Goal: Information Seeking & Learning: Learn about a topic

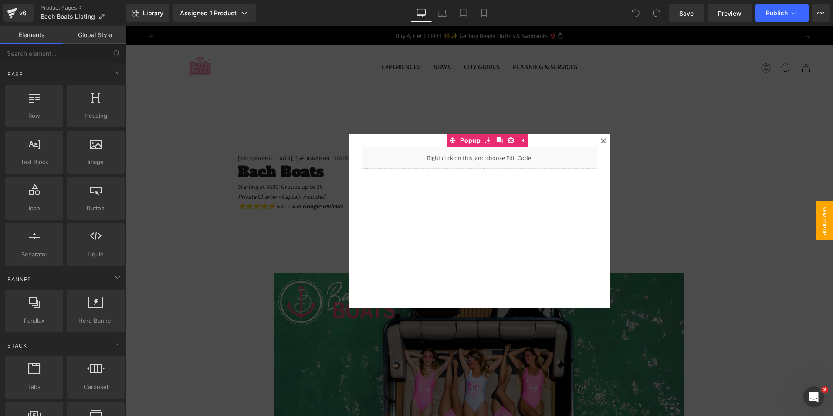
drag, startPoint x: 236, startPoint y: 123, endPoint x: 254, endPoint y: 120, distance: 18.1
click at [247, 123] on div at bounding box center [479, 220] width 707 height 389
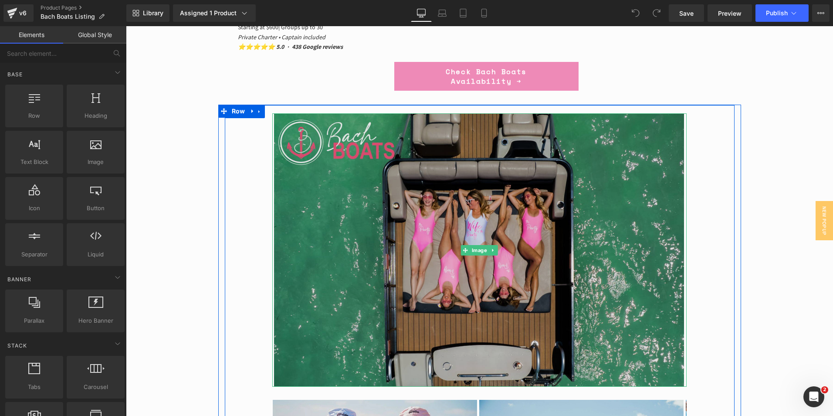
scroll to position [348, 0]
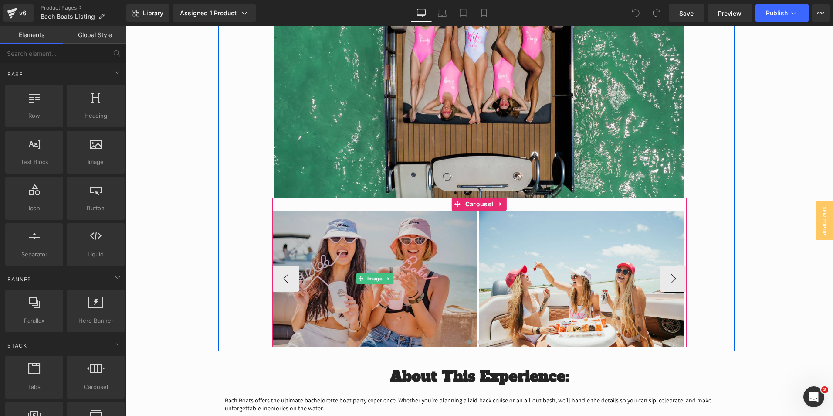
click at [359, 307] on img at bounding box center [375, 278] width 204 height 136
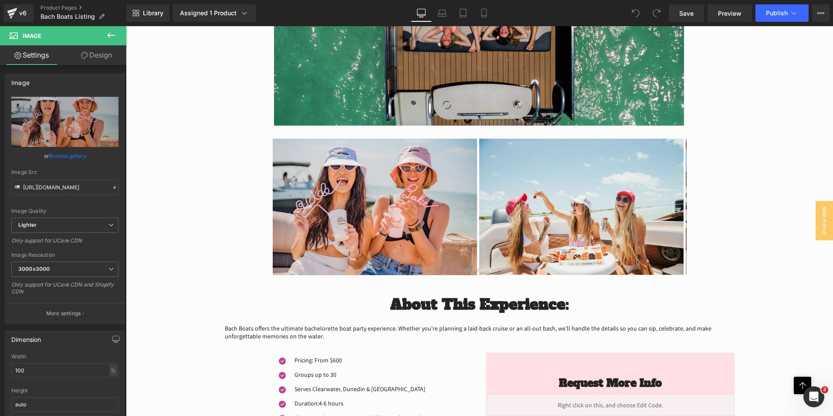
scroll to position [436, 0]
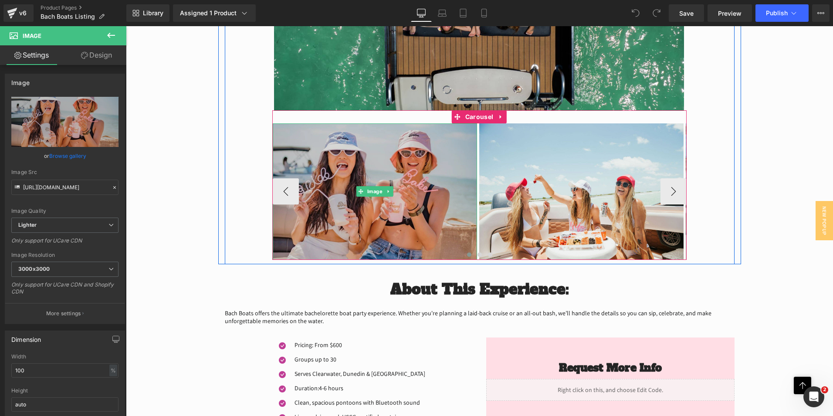
click at [338, 237] on img at bounding box center [375, 191] width 204 height 136
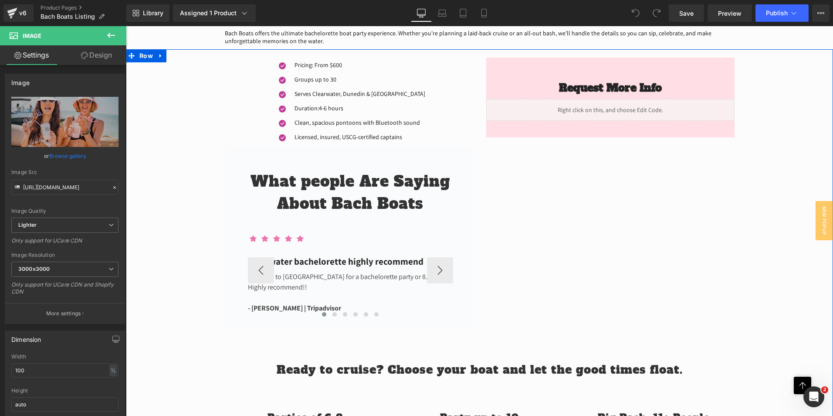
scroll to position [697, 0]
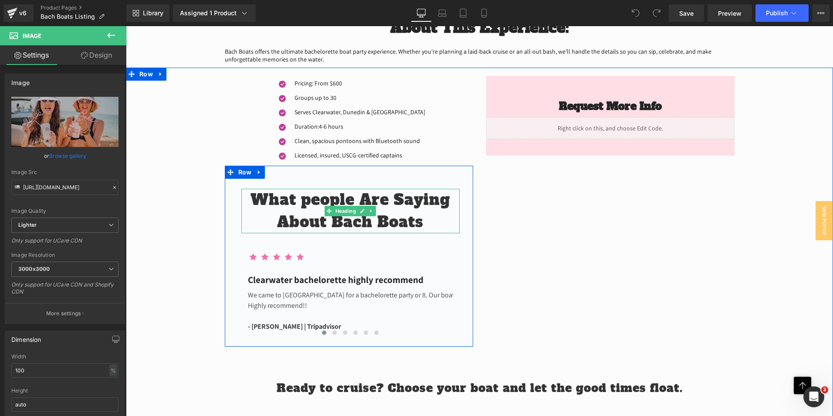
click at [308, 202] on h1 "What people Are Saying About Bach Boats" at bounding box center [350, 211] width 218 height 44
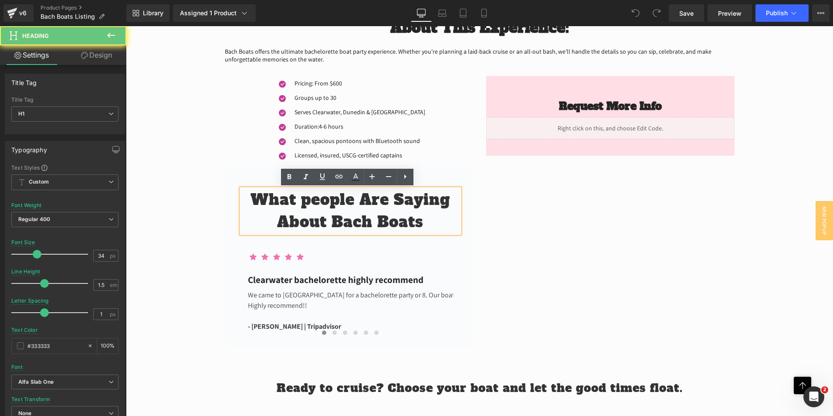
click at [308, 202] on h1 "What people Are Saying About Bach Boats" at bounding box center [350, 211] width 218 height 44
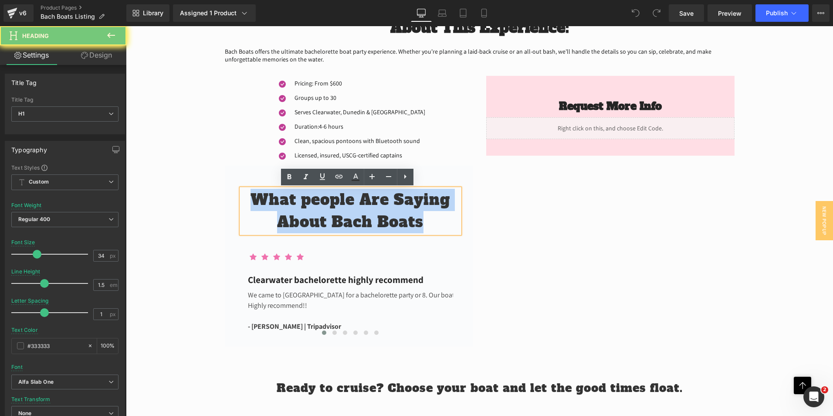
click at [308, 202] on h1 "What people Are Saying About Bach Boats" at bounding box center [350, 211] width 218 height 44
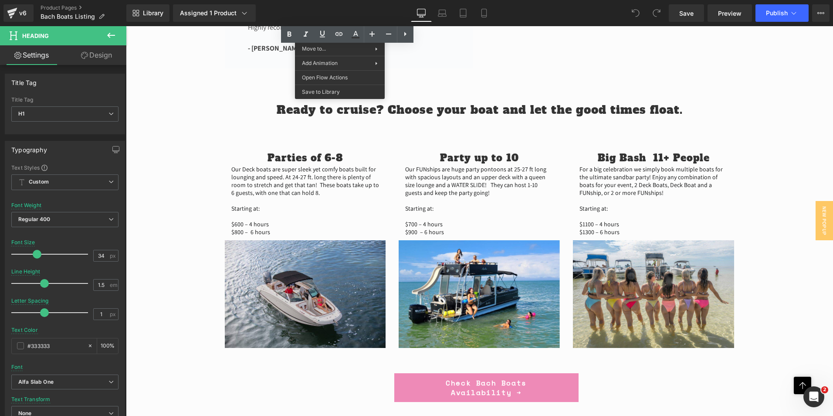
scroll to position [974, 0]
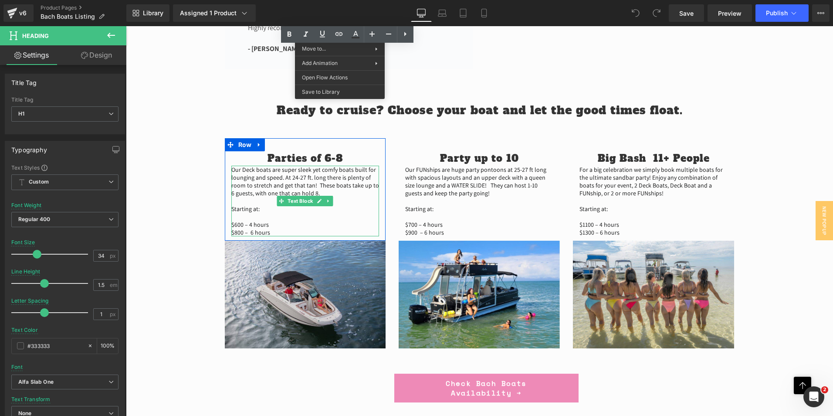
click at [247, 198] on p "Our Deck boats are super sleek yet comfy boats built for lounging and speed. At…" at bounding box center [305, 201] width 148 height 71
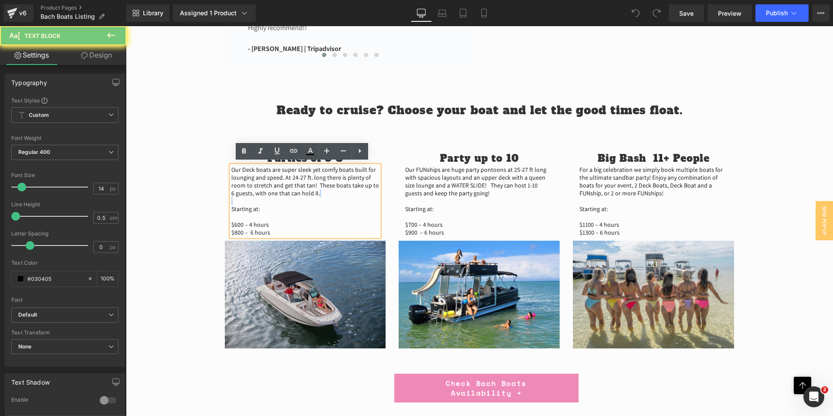
click at [247, 198] on p "Our Deck boats are super sleek yet comfy boats built for lounging and speed. At…" at bounding box center [305, 201] width 148 height 71
click at [279, 228] on p "Our Deck boats are super sleek yet comfy boats built for lounging and speed. At…" at bounding box center [305, 201] width 148 height 71
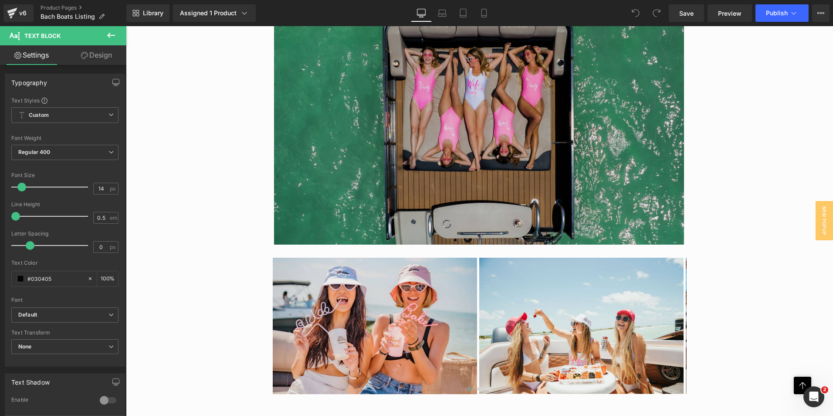
scroll to position [408, 0]
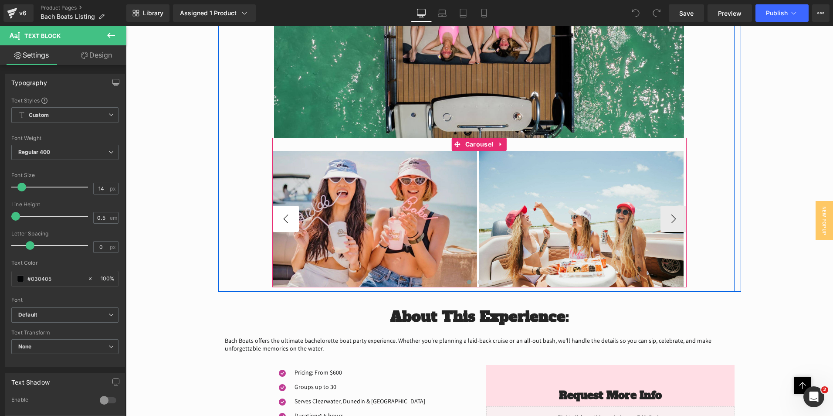
click at [288, 216] on button "‹" at bounding box center [286, 219] width 26 height 26
click at [675, 219] on button "›" at bounding box center [673, 219] width 26 height 26
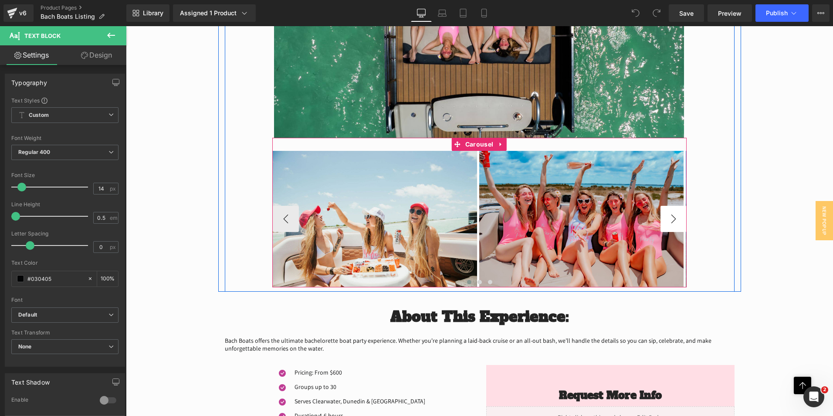
click at [675, 215] on button "›" at bounding box center [673, 219] width 26 height 26
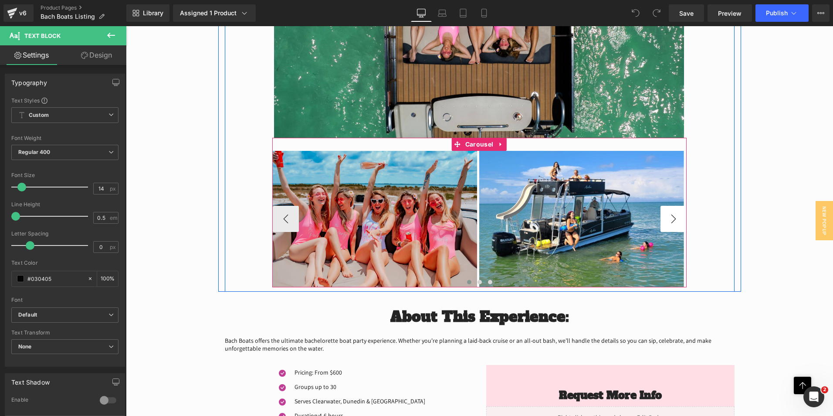
click at [675, 215] on button "›" at bounding box center [673, 219] width 26 height 26
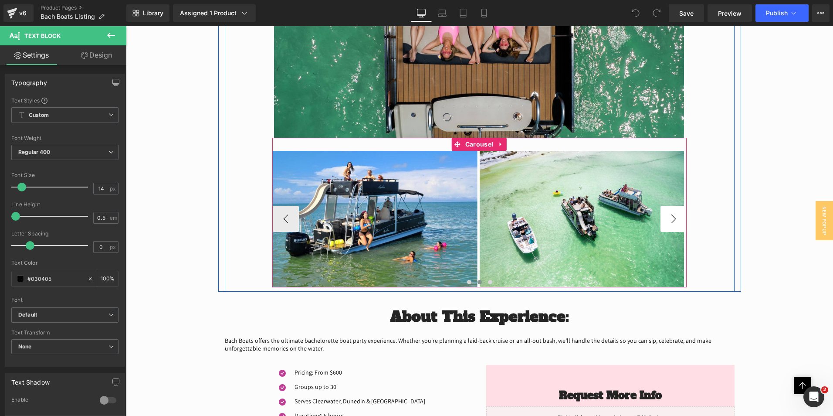
click at [675, 215] on button "›" at bounding box center [673, 219] width 26 height 26
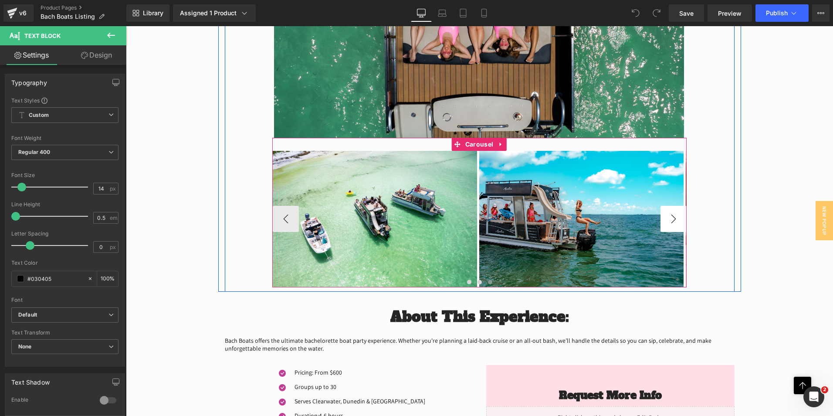
click at [675, 215] on button "›" at bounding box center [673, 219] width 26 height 26
click at [281, 220] on button "‹" at bounding box center [286, 219] width 26 height 26
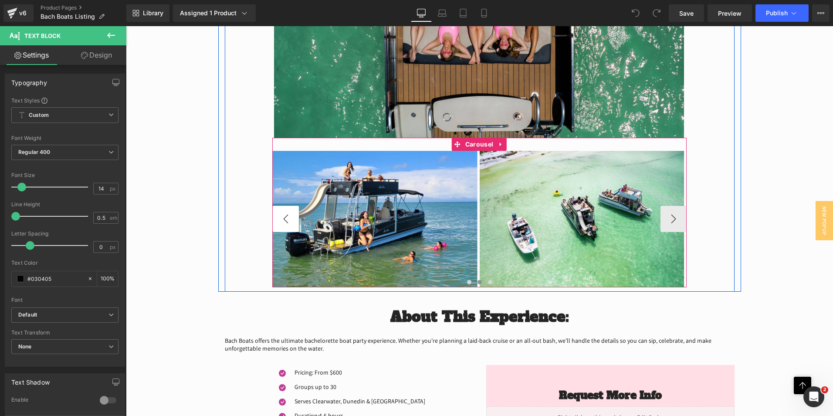
click at [281, 220] on button "‹" at bounding box center [286, 219] width 26 height 26
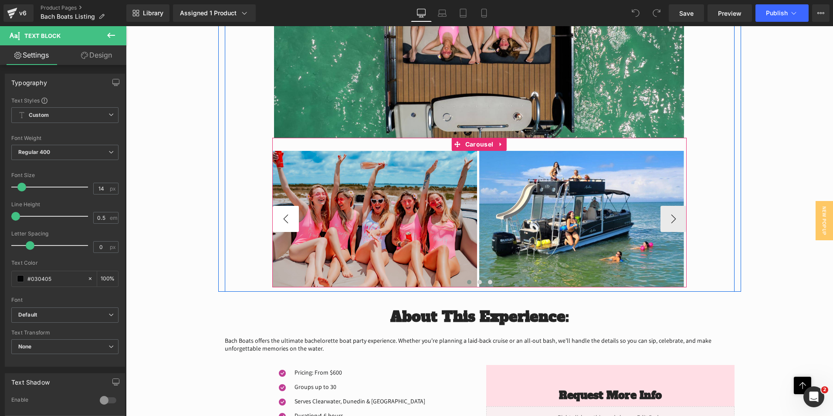
click at [281, 220] on button "‹" at bounding box center [286, 219] width 26 height 26
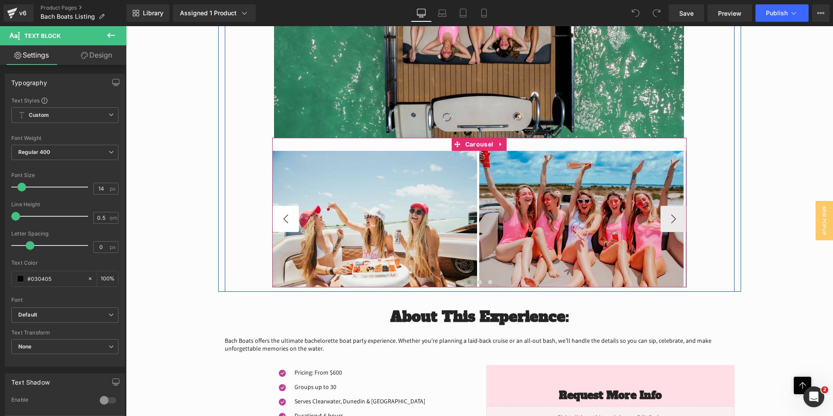
click at [281, 220] on button "‹" at bounding box center [286, 219] width 26 height 26
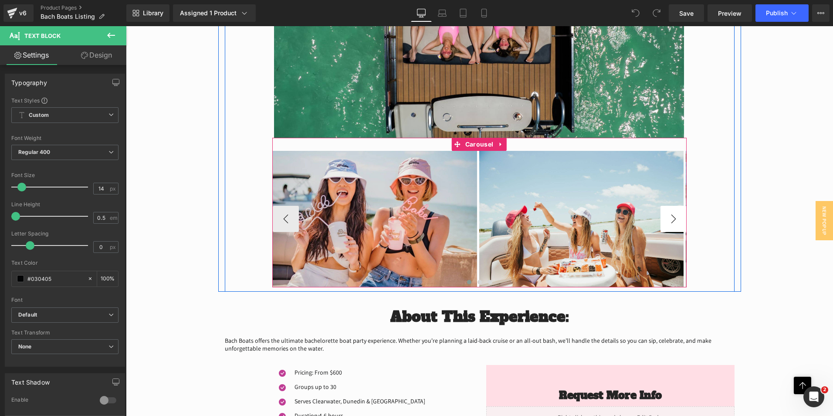
click at [676, 215] on button "›" at bounding box center [673, 219] width 26 height 26
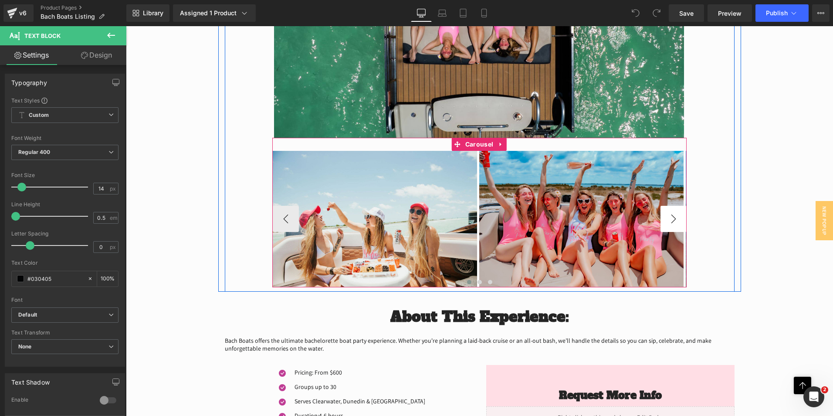
click at [676, 215] on button "›" at bounding box center [673, 219] width 26 height 26
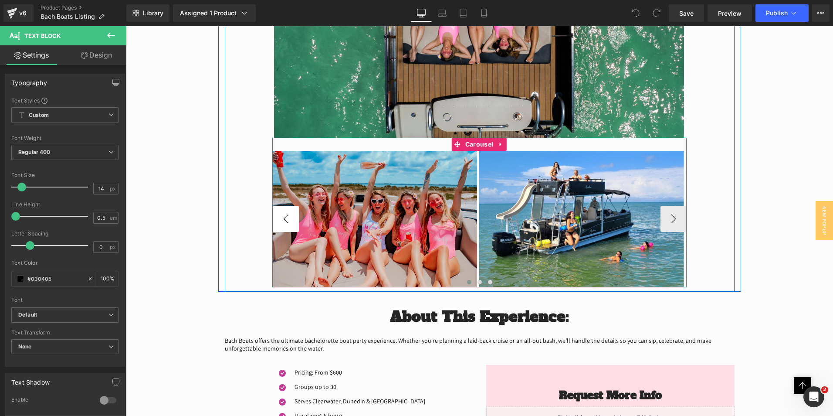
click at [284, 217] on button "‹" at bounding box center [286, 219] width 26 height 26
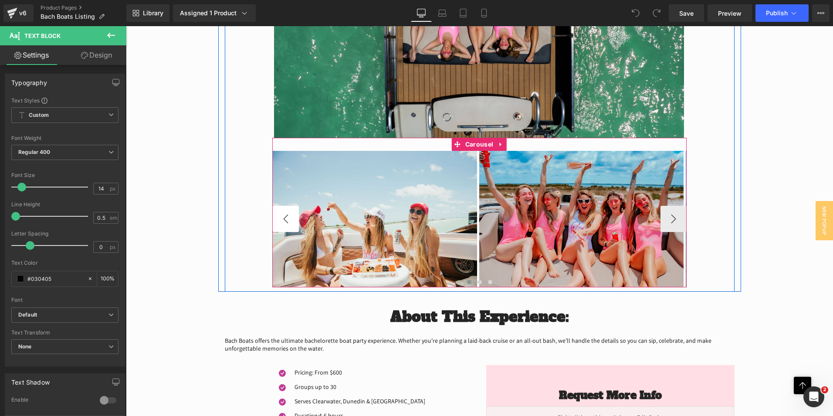
click at [284, 217] on button "‹" at bounding box center [286, 219] width 26 height 26
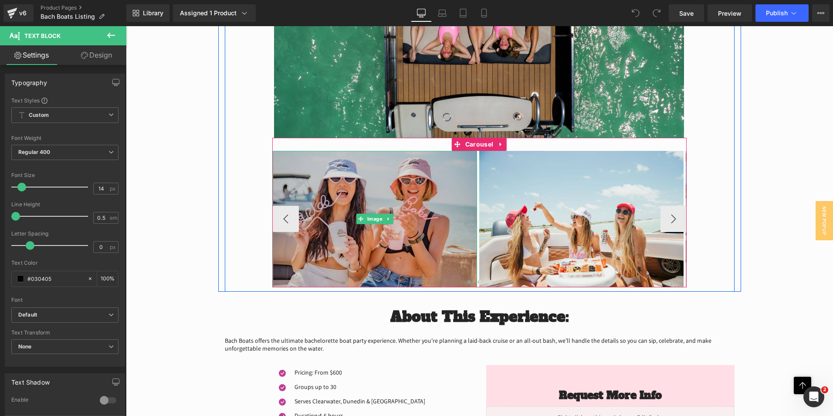
click at [322, 196] on img at bounding box center [375, 219] width 204 height 136
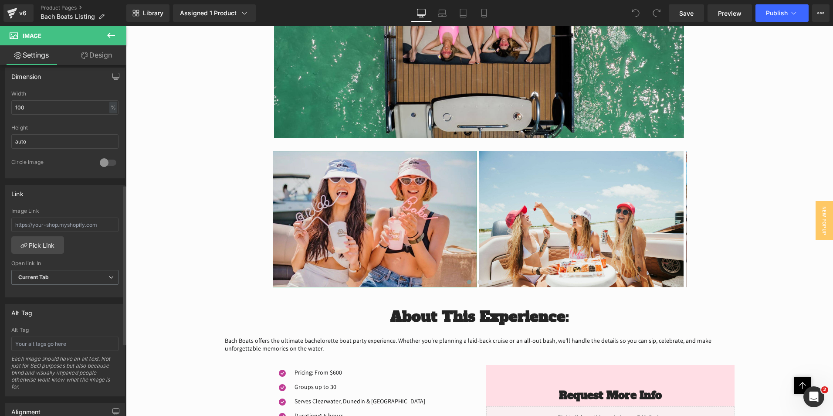
scroll to position [249, 0]
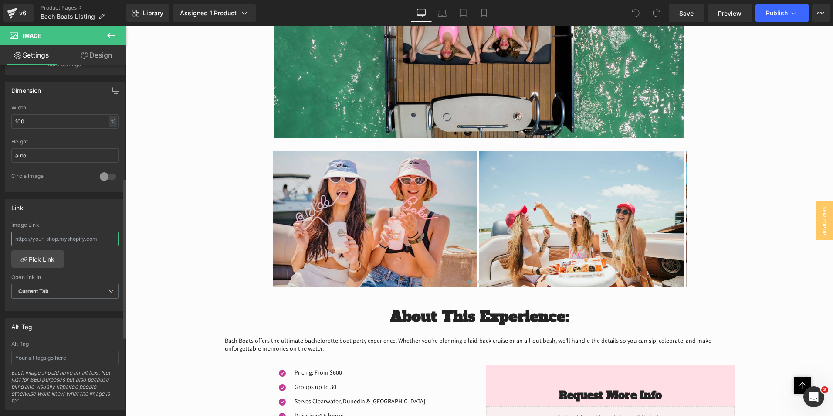
click at [48, 241] on input "text" at bounding box center [64, 238] width 107 height 14
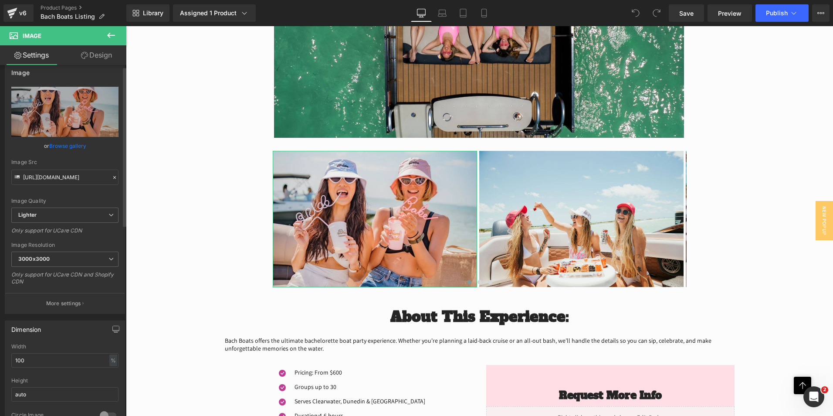
scroll to position [0, 0]
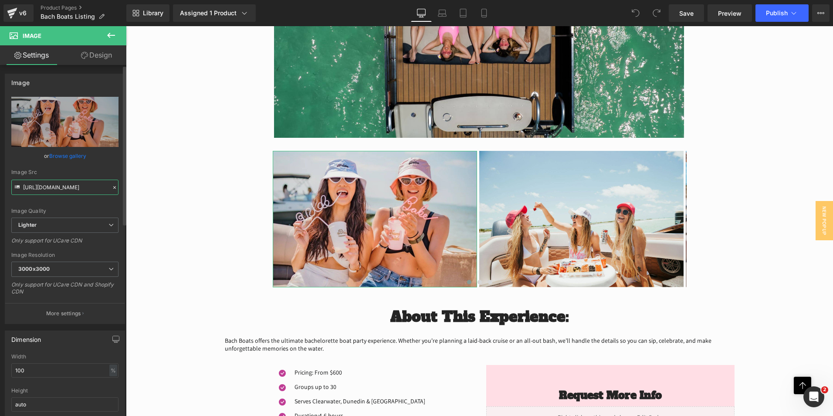
click at [54, 189] on input "[URL][DOMAIN_NAME]" at bounding box center [64, 186] width 107 height 15
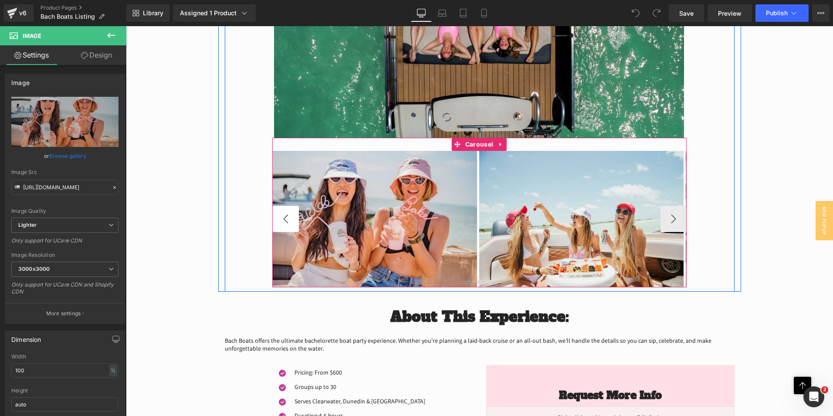
click at [285, 219] on button "‹" at bounding box center [286, 219] width 26 height 26
click at [674, 222] on button "›" at bounding box center [673, 219] width 26 height 26
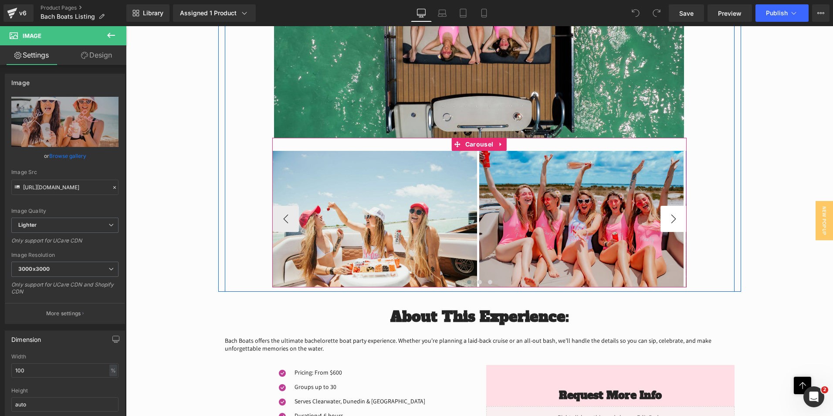
click at [674, 222] on button "›" at bounding box center [673, 219] width 26 height 26
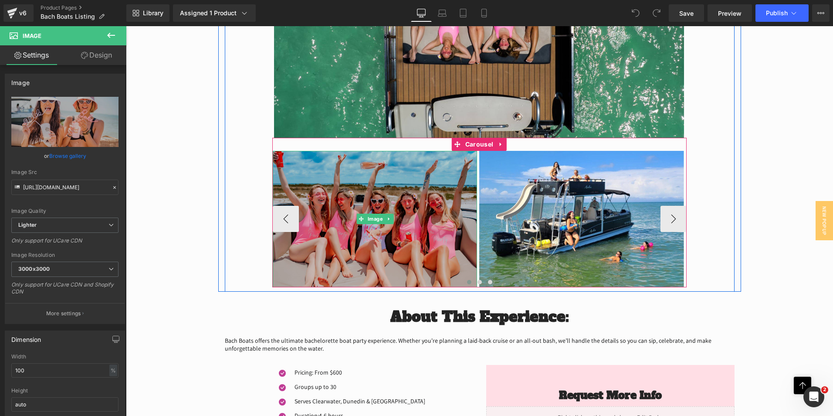
click at [406, 216] on img at bounding box center [375, 219] width 204 height 136
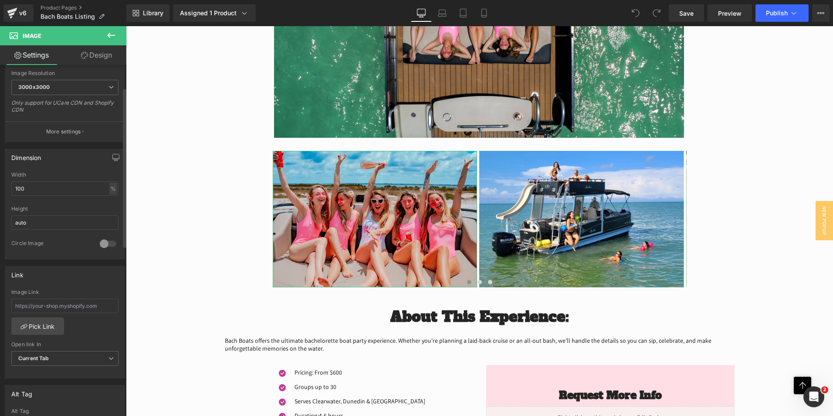
scroll to position [218, 0]
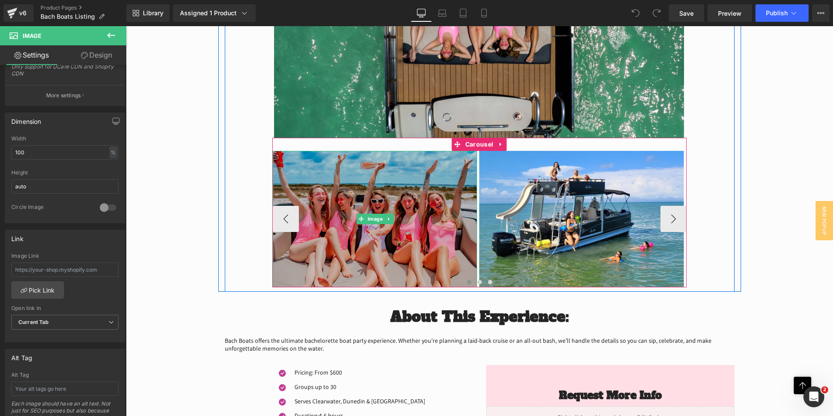
click at [314, 196] on img at bounding box center [375, 219] width 204 height 136
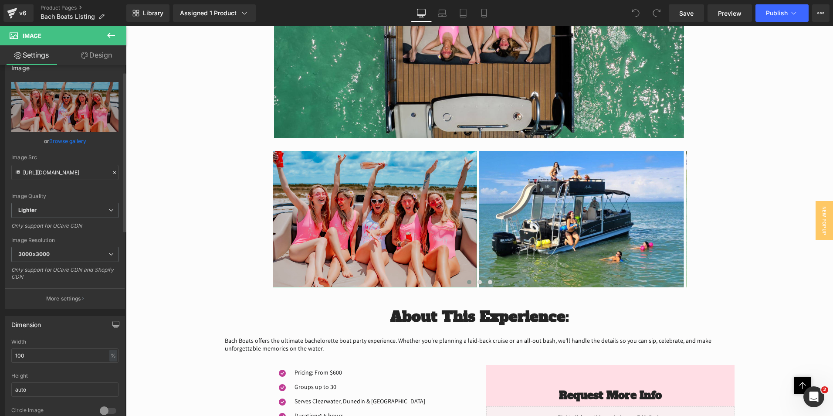
scroll to position [0, 0]
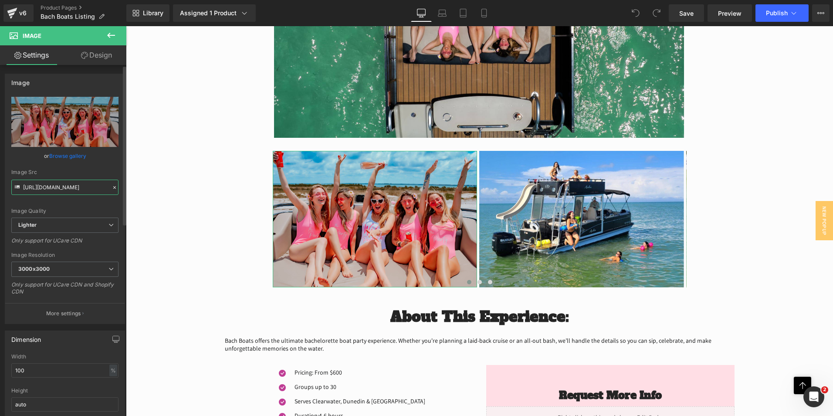
click at [48, 186] on input "[URL][DOMAIN_NAME]" at bounding box center [64, 186] width 107 height 15
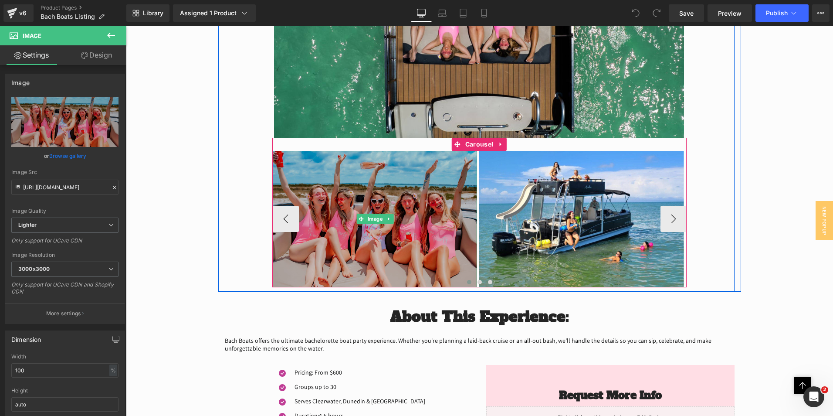
click at [281, 210] on button "‹" at bounding box center [286, 219] width 26 height 26
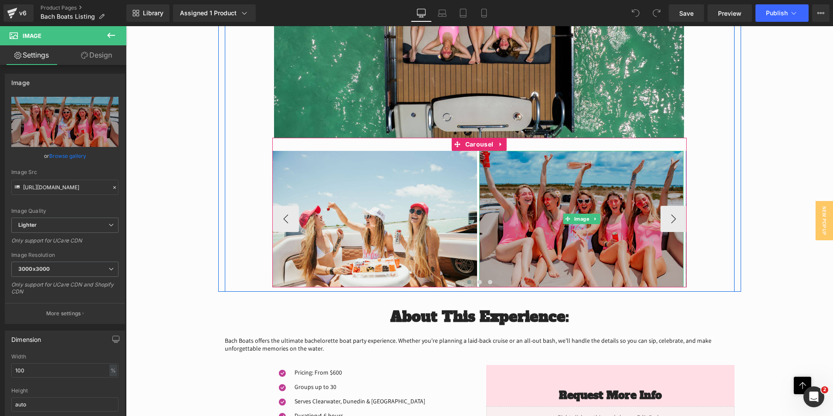
click at [508, 194] on img at bounding box center [581, 219] width 204 height 136
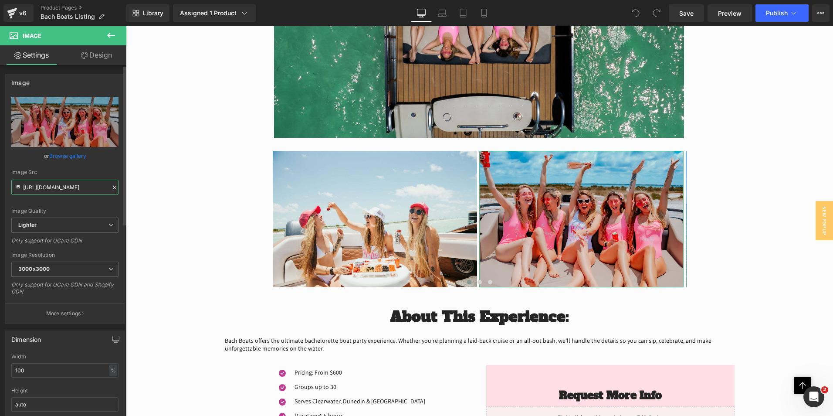
click at [66, 187] on input "[URL][DOMAIN_NAME]" at bounding box center [64, 186] width 107 height 15
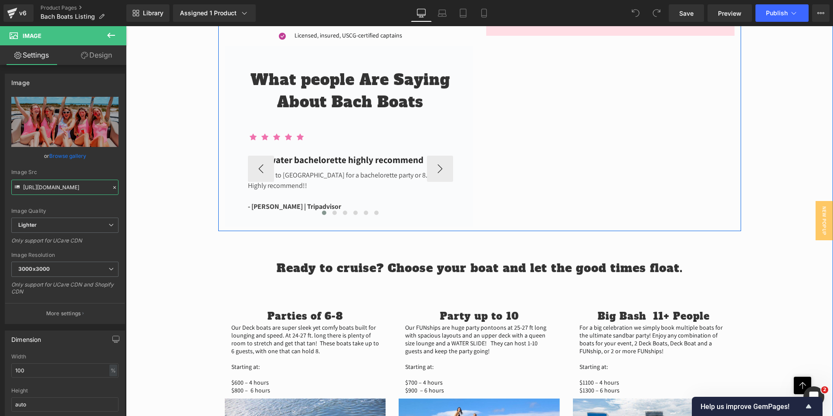
scroll to position [844, 0]
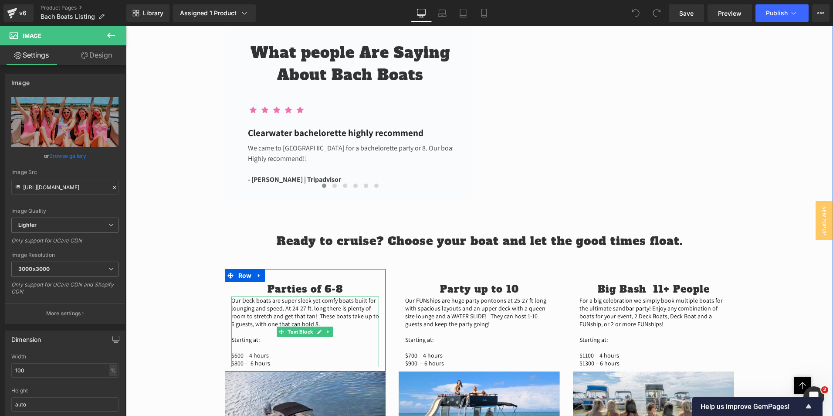
click at [262, 356] on p "Our Deck boats are super sleek yet comfy boats built for lounging and speed. At…" at bounding box center [305, 331] width 148 height 71
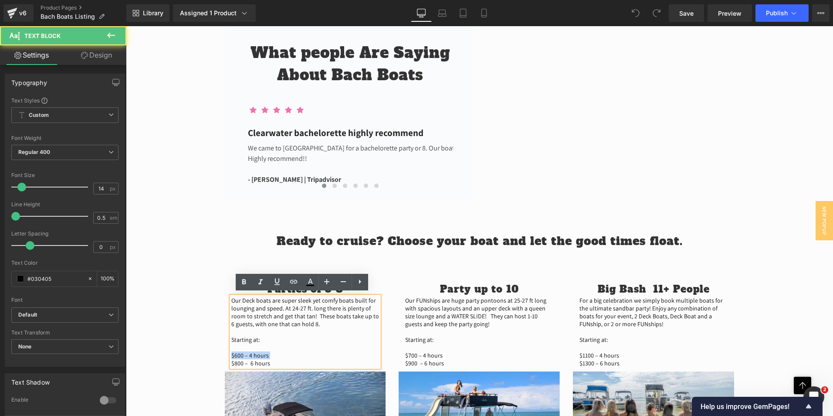
click at [264, 356] on p "Our Deck boats are super sleek yet comfy boats built for lounging and speed. At…" at bounding box center [305, 331] width 148 height 71
drag, startPoint x: 274, startPoint y: 359, endPoint x: 253, endPoint y: 311, distance: 53.0
click at [220, 295] on div "Parties of 6-8 Heading Our Deck boats are super sleek yet comfy boats built for…" at bounding box center [305, 374] width 174 height 210
click at [246, 219] on div "Ready to cruise? Choose your boat and let the good times float." at bounding box center [479, 227] width 707 height 46
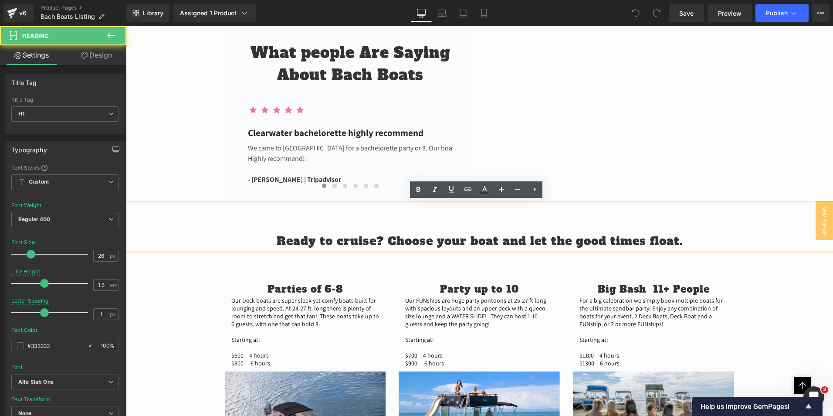
click at [191, 291] on div "Icon Pricing: From $600 Text Block Icon Groups up to 30 Text Block Icon Serves …" at bounding box center [479, 231] width 707 height 610
